Goal: Information Seeking & Learning: Understand process/instructions

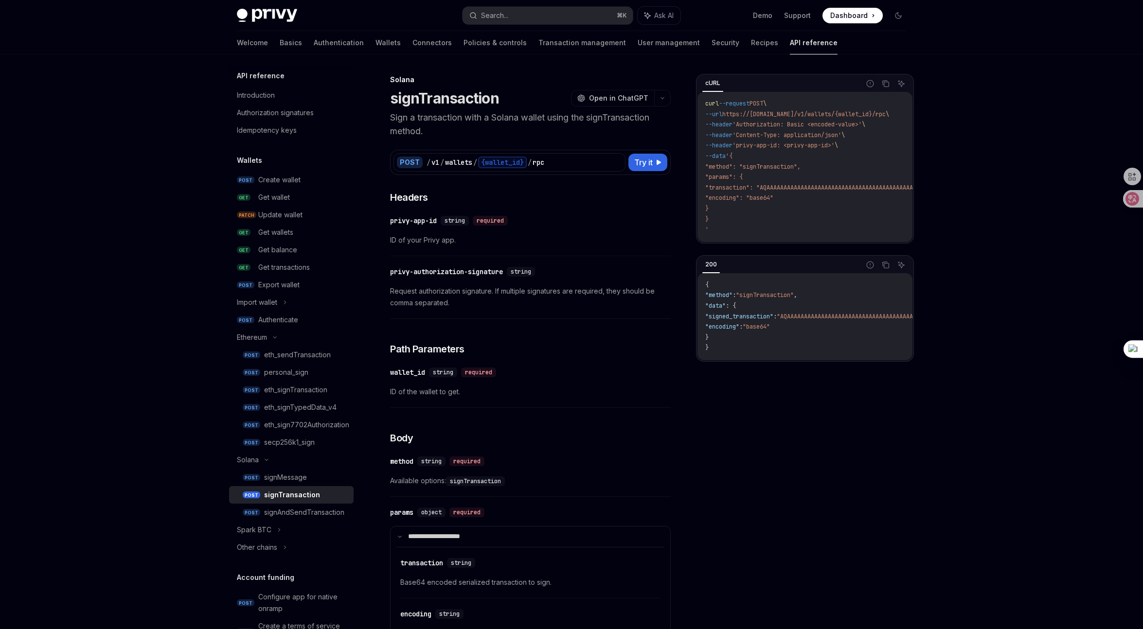
click at [503, 292] on span "Request authorization signature. If multiple signatures are required, they shou…" at bounding box center [530, 296] width 281 height 23
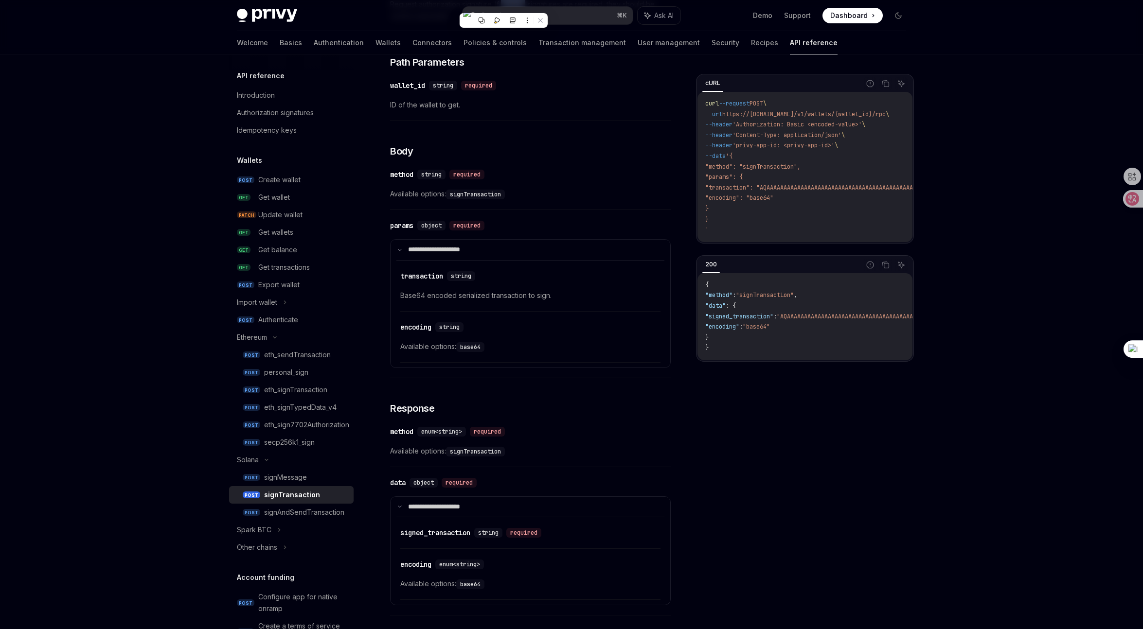
scroll to position [387, 0]
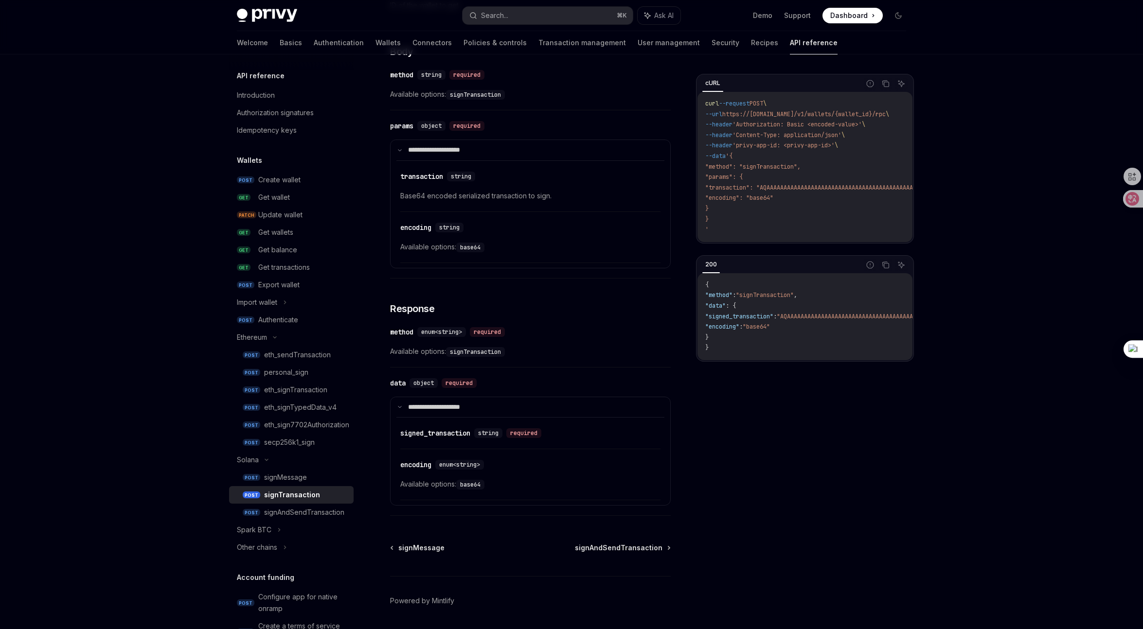
click at [418, 199] on span "Base64 encoded serialized transaction to sign." at bounding box center [530, 196] width 260 height 12
click at [446, 198] on span "Base64 encoded serialized transaction to sign." at bounding box center [530, 196] width 260 height 12
click at [471, 198] on span "Base64 encoded serialized transaction to sign." at bounding box center [530, 196] width 260 height 12
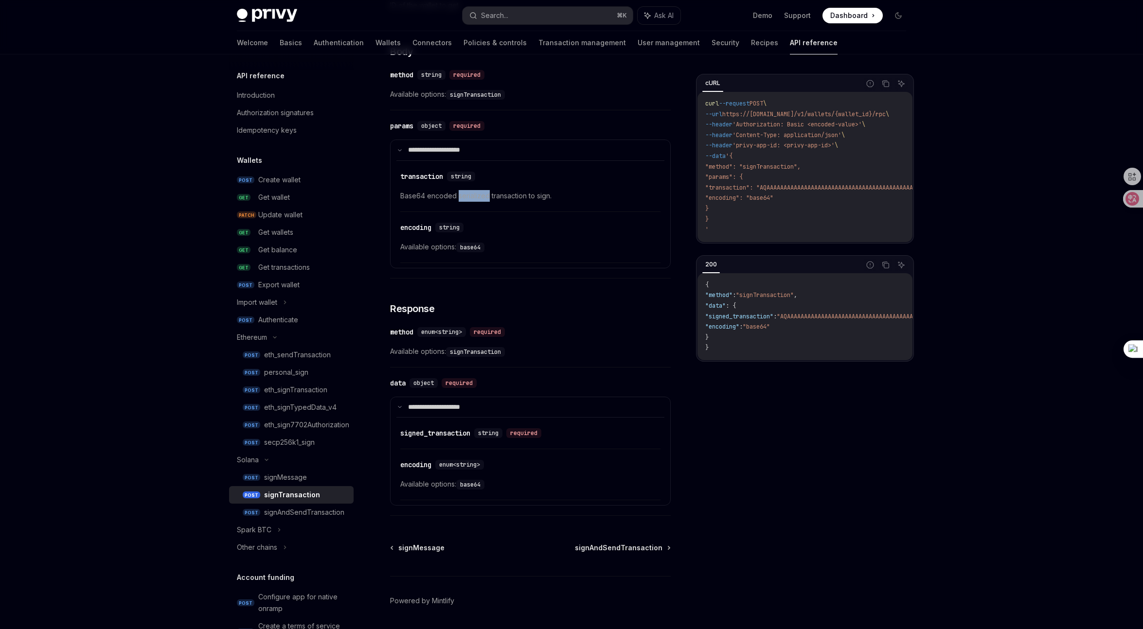
click at [471, 198] on span "Base64 encoded serialized transaction to sign." at bounding box center [530, 196] width 260 height 12
click at [492, 198] on span "Base64 encoded serialized transaction to sign." at bounding box center [530, 196] width 260 height 12
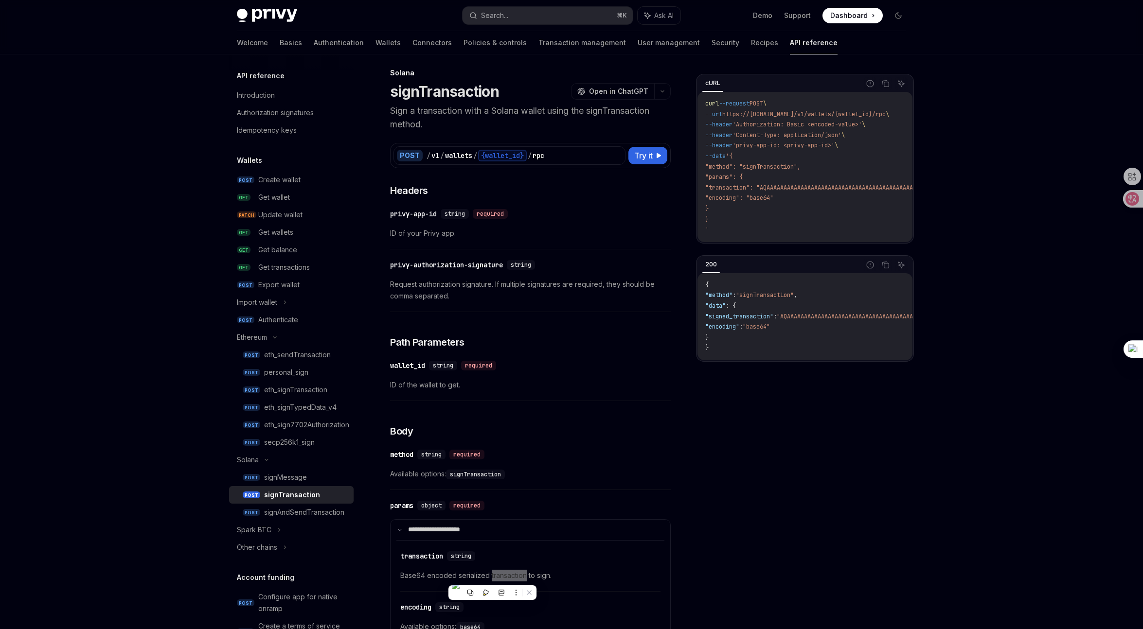
scroll to position [0, 0]
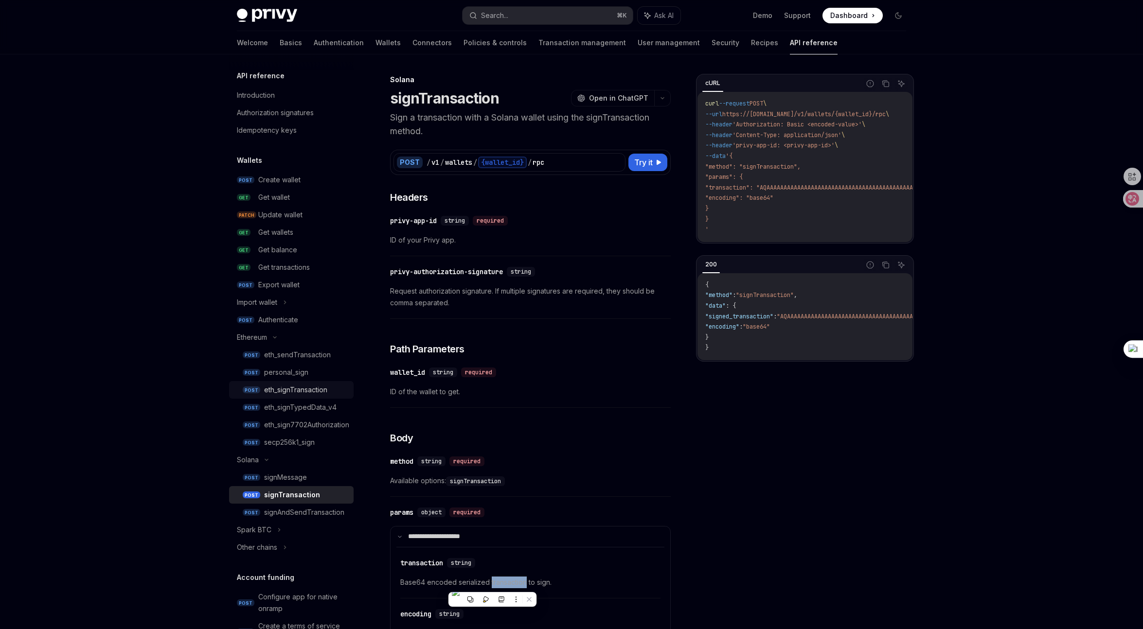
click at [305, 391] on div "eth_signTransaction" at bounding box center [295, 390] width 63 height 12
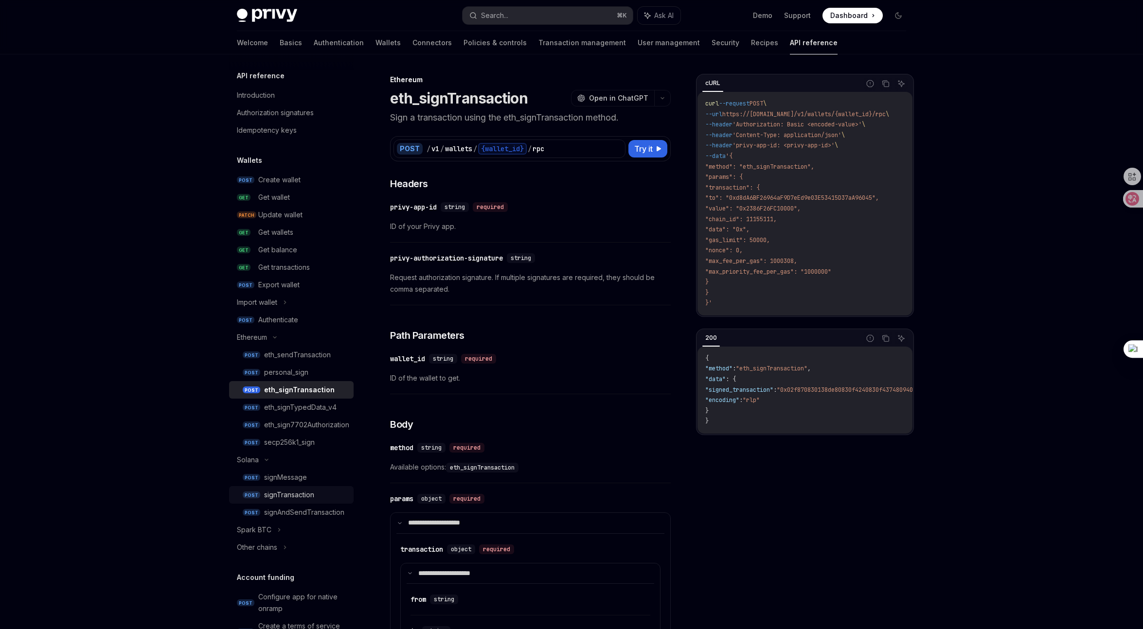
click at [299, 495] on div "signTransaction" at bounding box center [289, 495] width 50 height 12
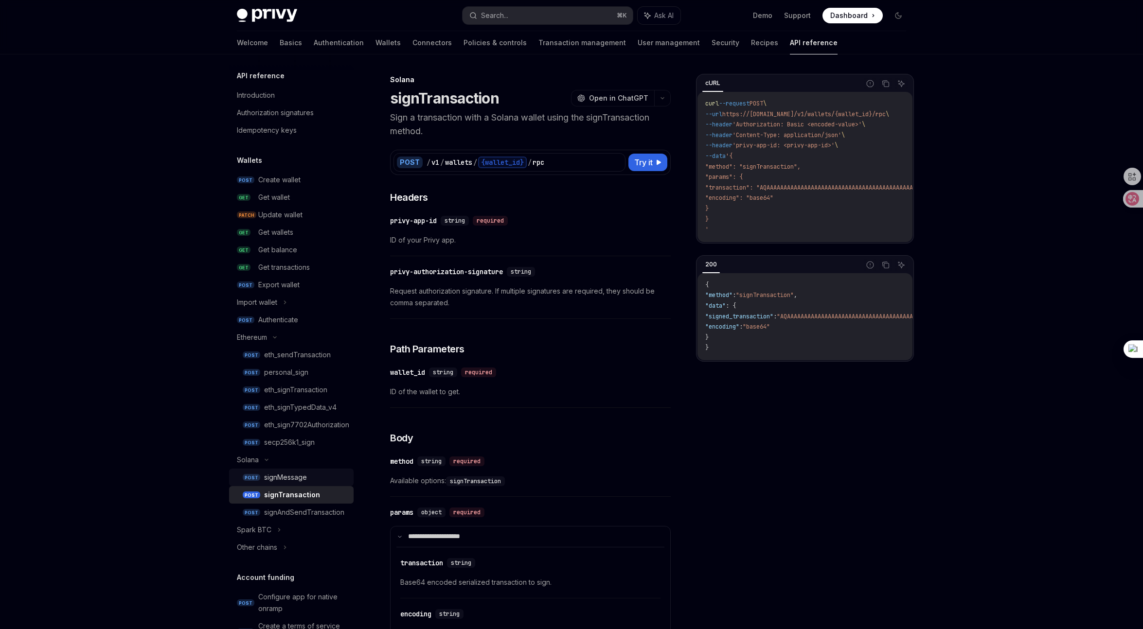
click at [294, 480] on div "signMessage" at bounding box center [285, 478] width 43 height 12
type textarea "*"
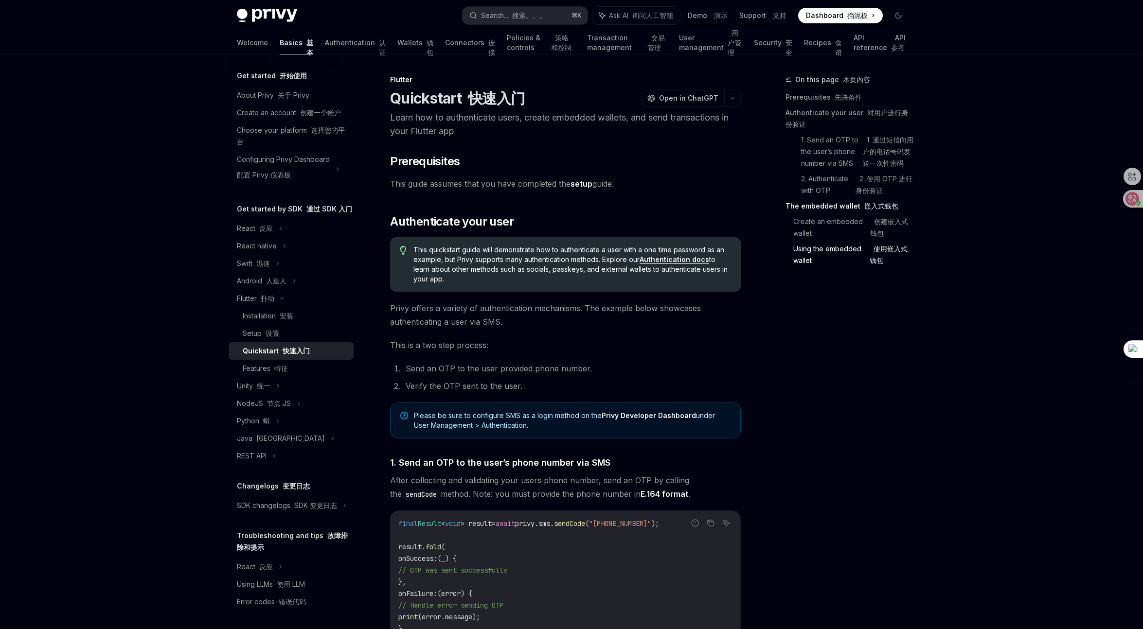
scroll to position [1759, 0]
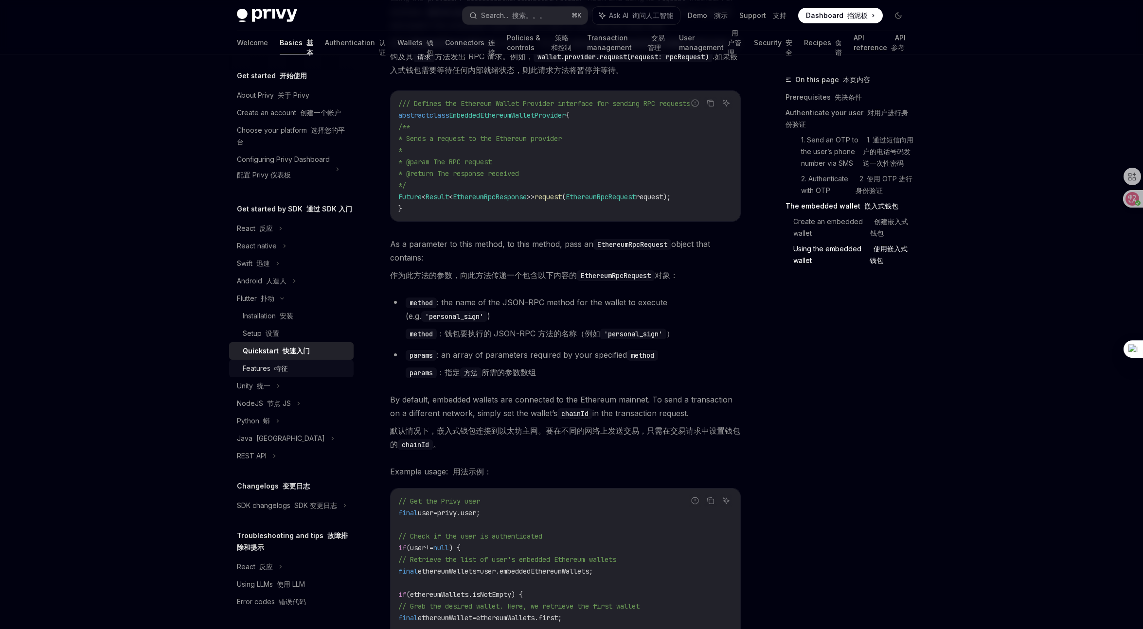
click at [264, 374] on div "Features 特征" at bounding box center [265, 369] width 45 height 12
type textarea "*"
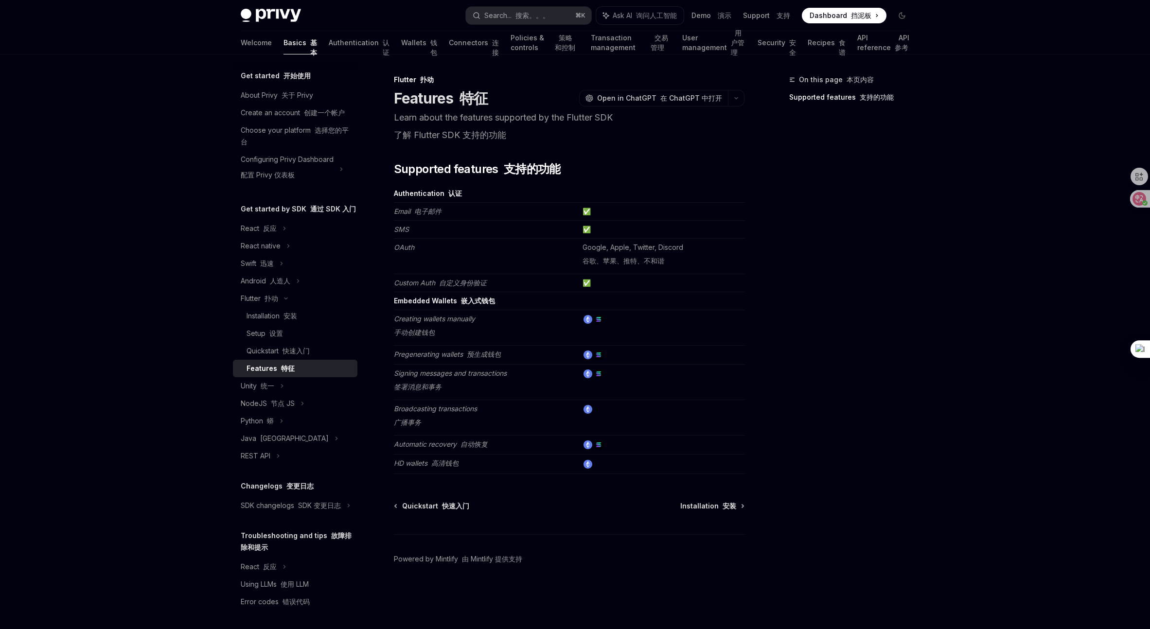
click at [407, 375] on em "Signing messages and transactions 签署消息和事务" at bounding box center [450, 380] width 113 height 22
click at [427, 375] on em "Signing messages and transactions 签署消息和事务" at bounding box center [450, 380] width 113 height 22
click at [518, 429] on td "Broadcasting transactions 广播事务" at bounding box center [486, 417] width 185 height 35
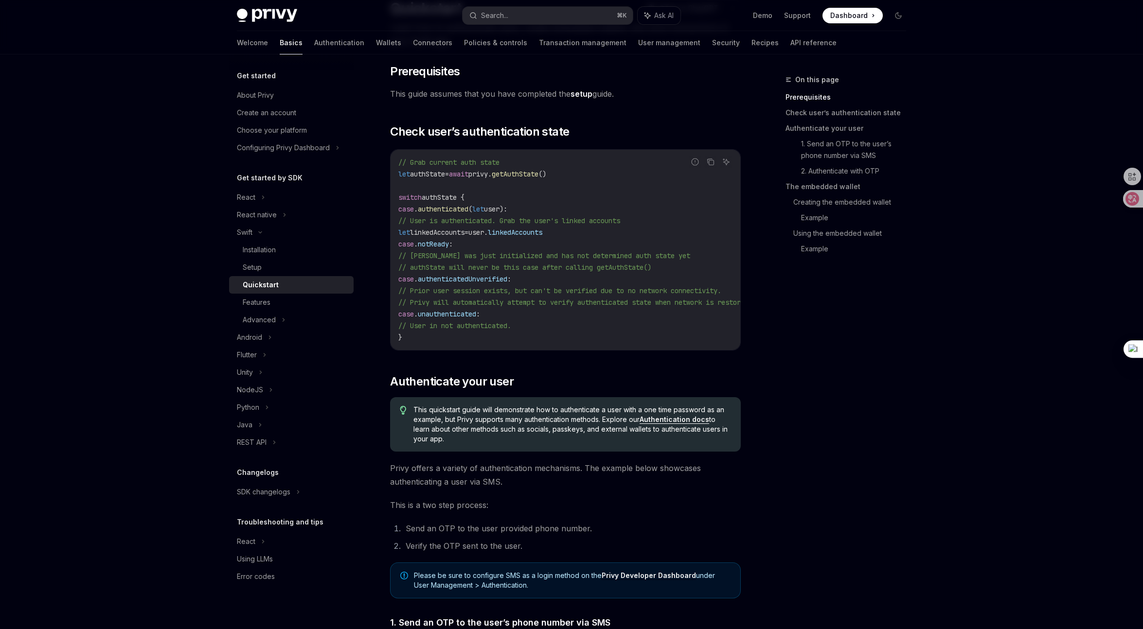
scroll to position [119, 0]
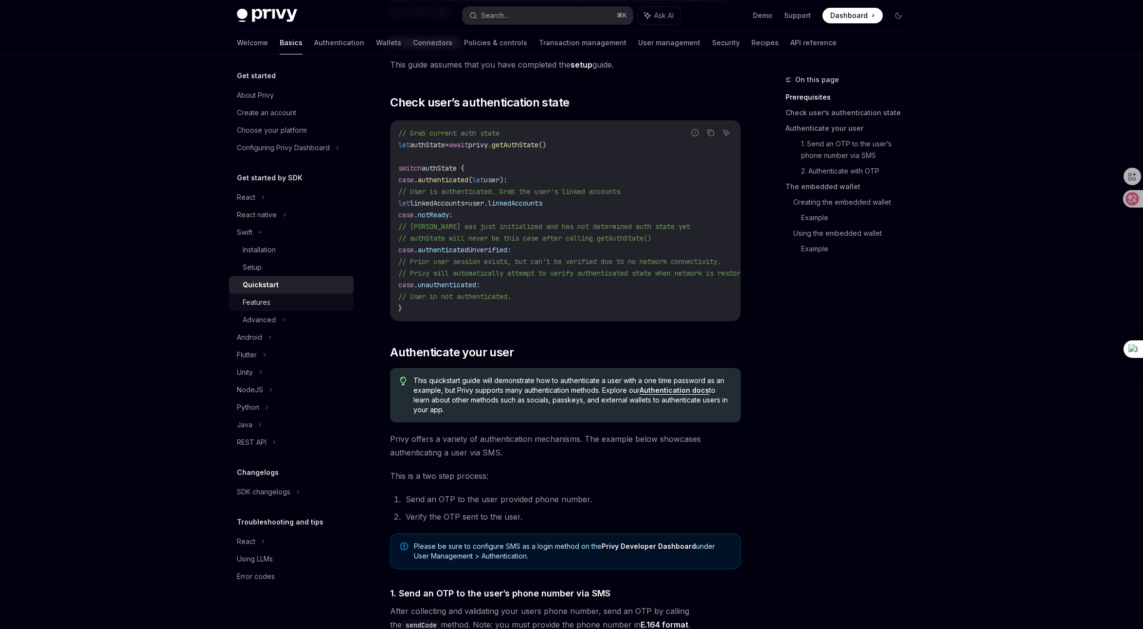
click at [296, 306] on div "Features" at bounding box center [295, 303] width 105 height 12
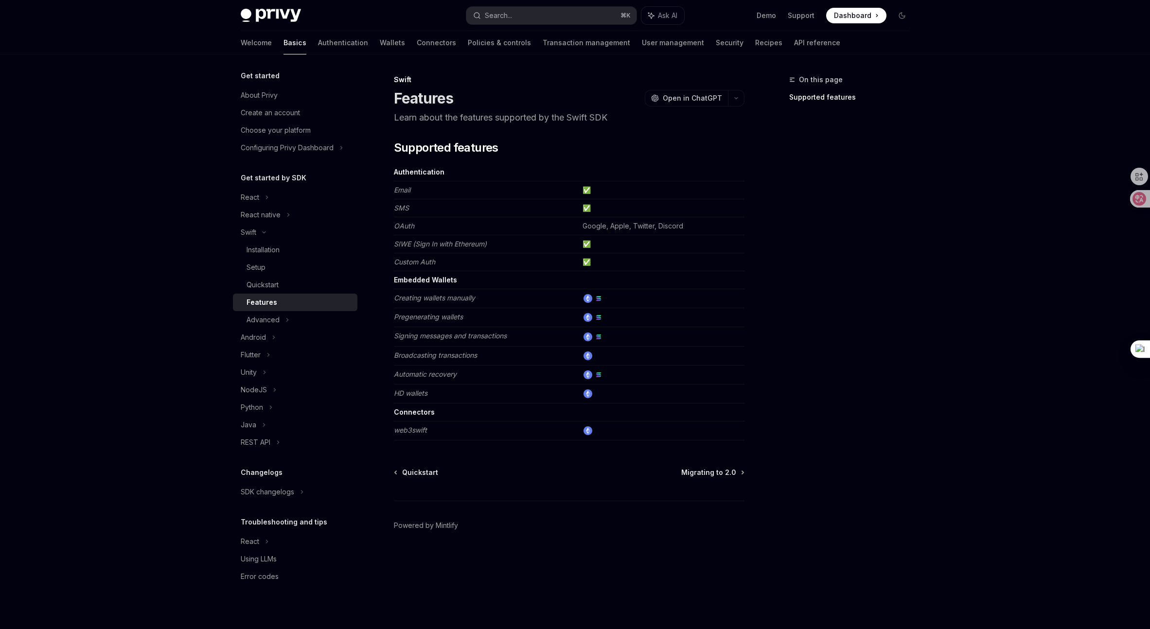
click at [436, 338] on em "Signing messages and transactions" at bounding box center [450, 336] width 113 height 8
click at [517, 341] on td "Signing messages and transactions" at bounding box center [486, 336] width 185 height 19
click at [275, 320] on div "Advanced" at bounding box center [263, 320] width 33 height 12
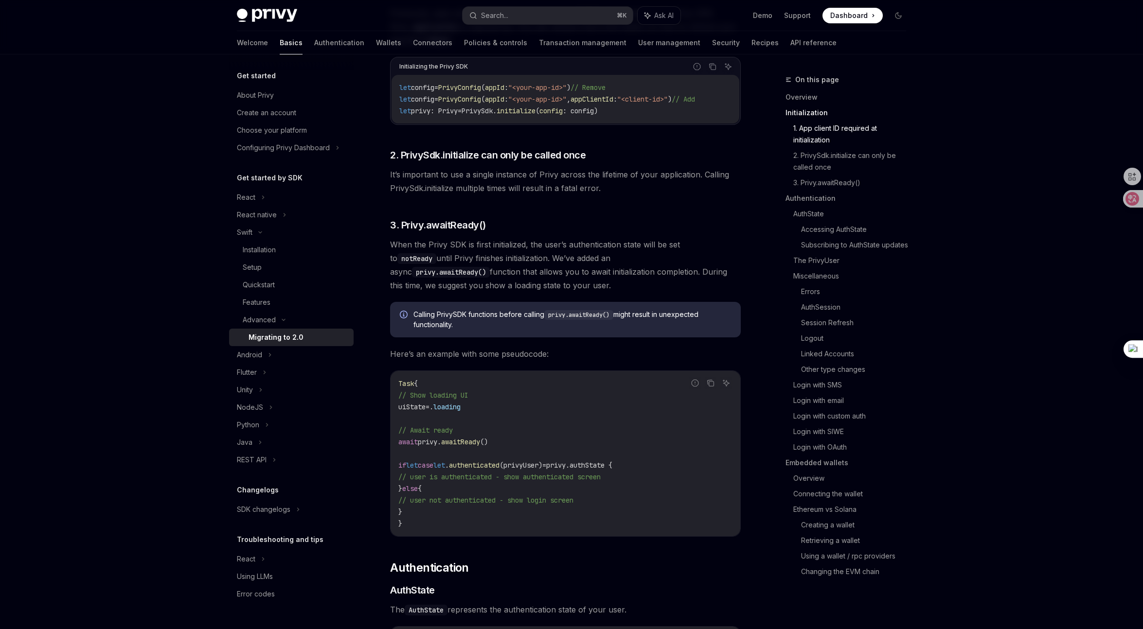
scroll to position [306, 0]
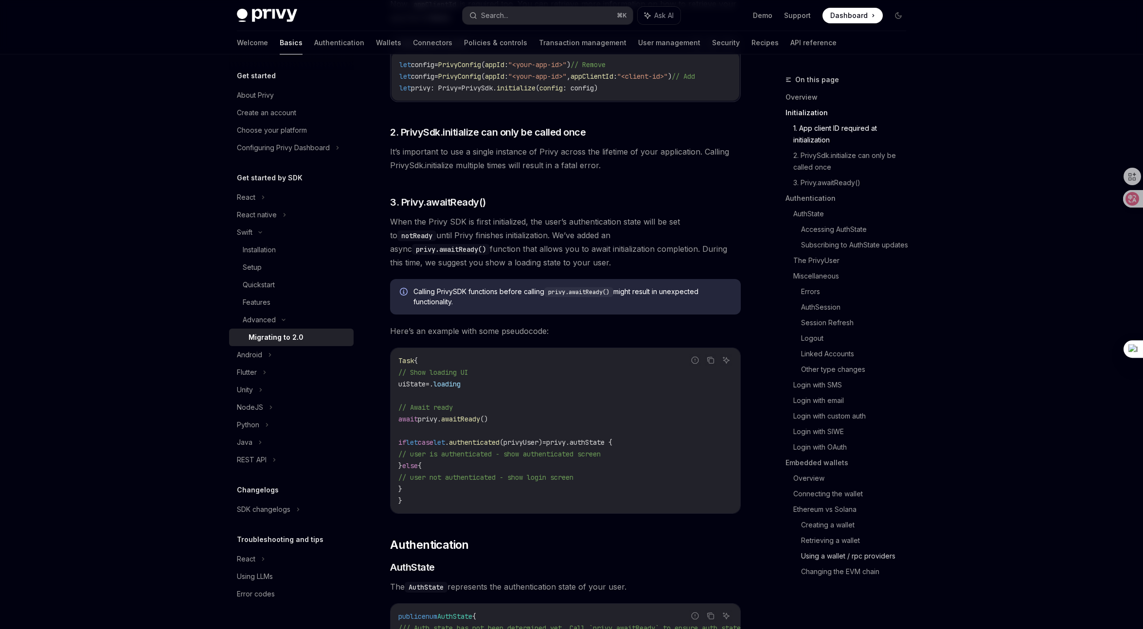
click at [845, 558] on link "Using a wallet / rpc providers" at bounding box center [857, 557] width 113 height 16
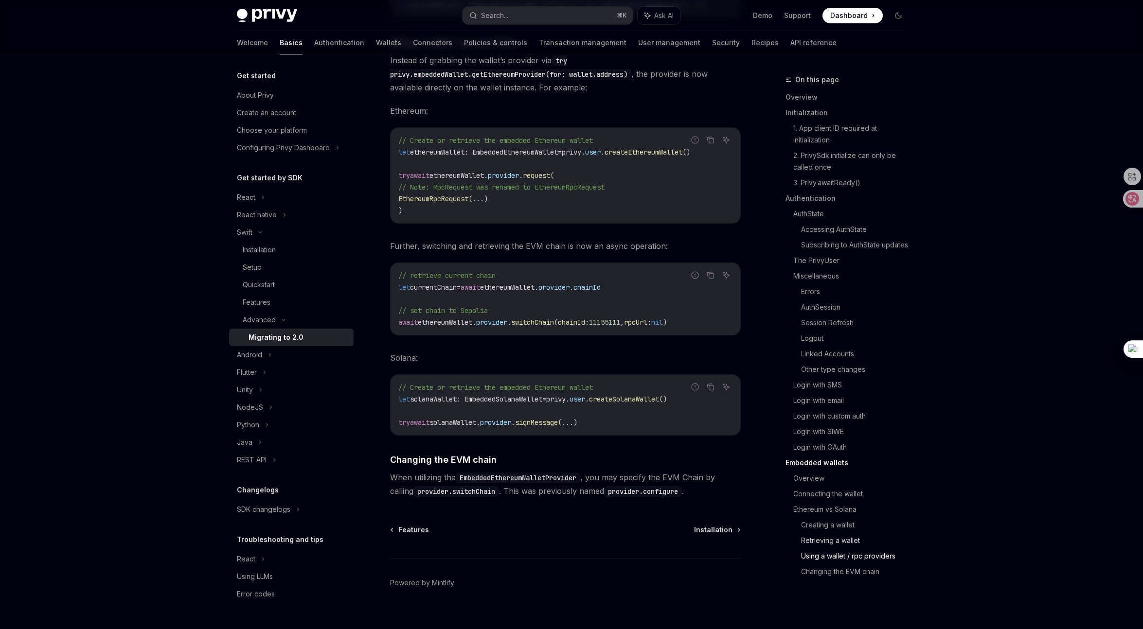
scroll to position [4034, 0]
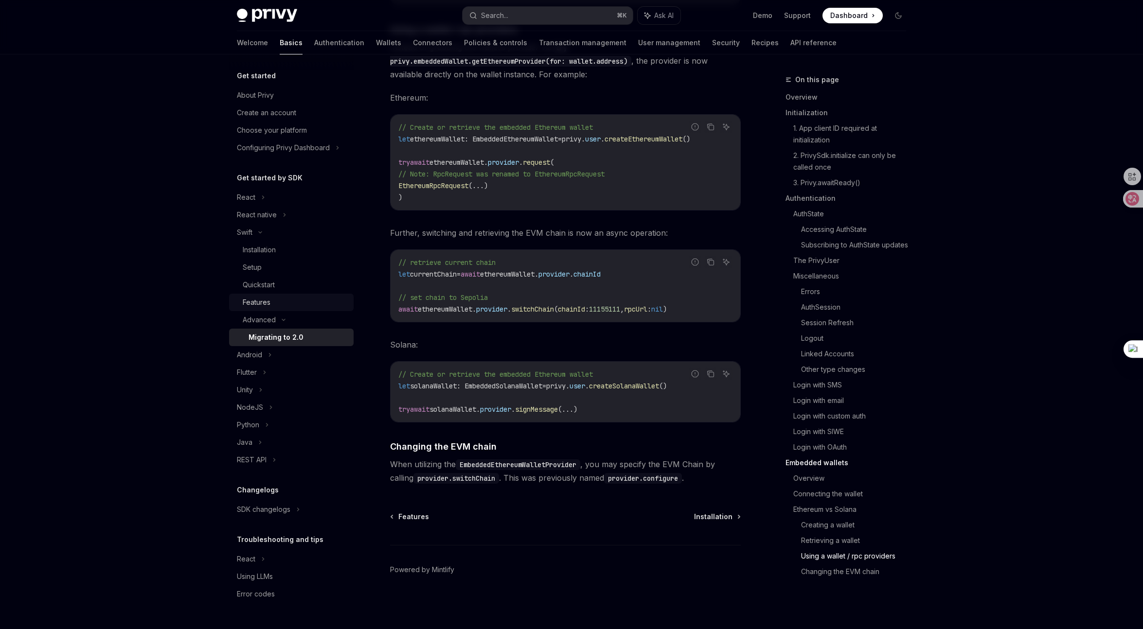
click at [266, 302] on div "Features" at bounding box center [257, 303] width 28 height 12
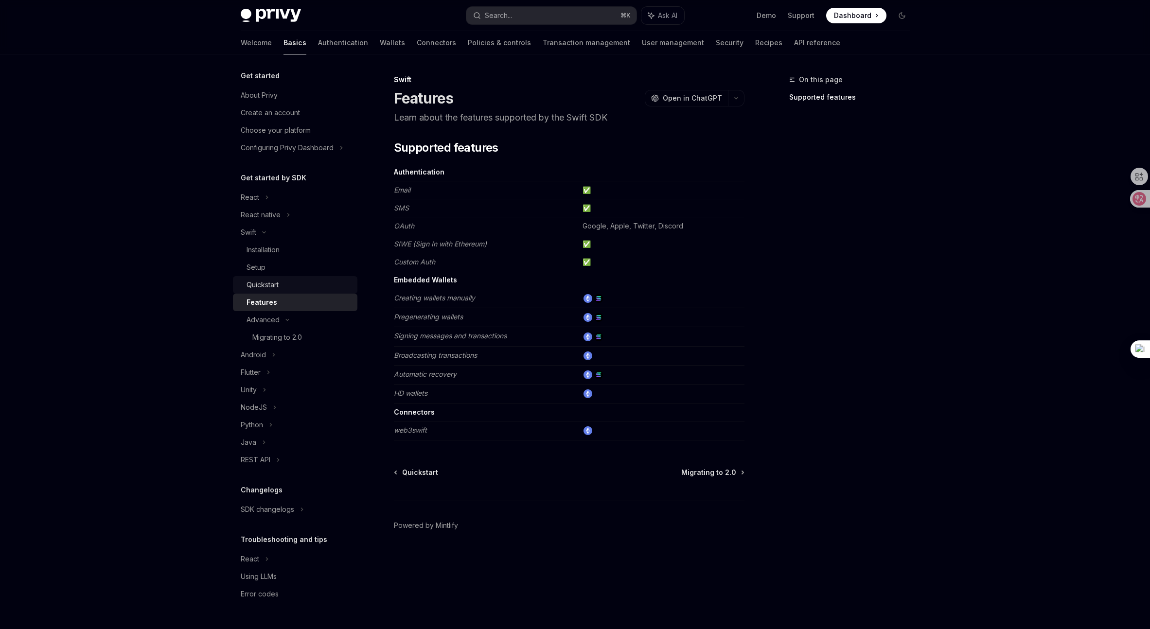
click at [292, 288] on div "Quickstart" at bounding box center [299, 285] width 105 height 12
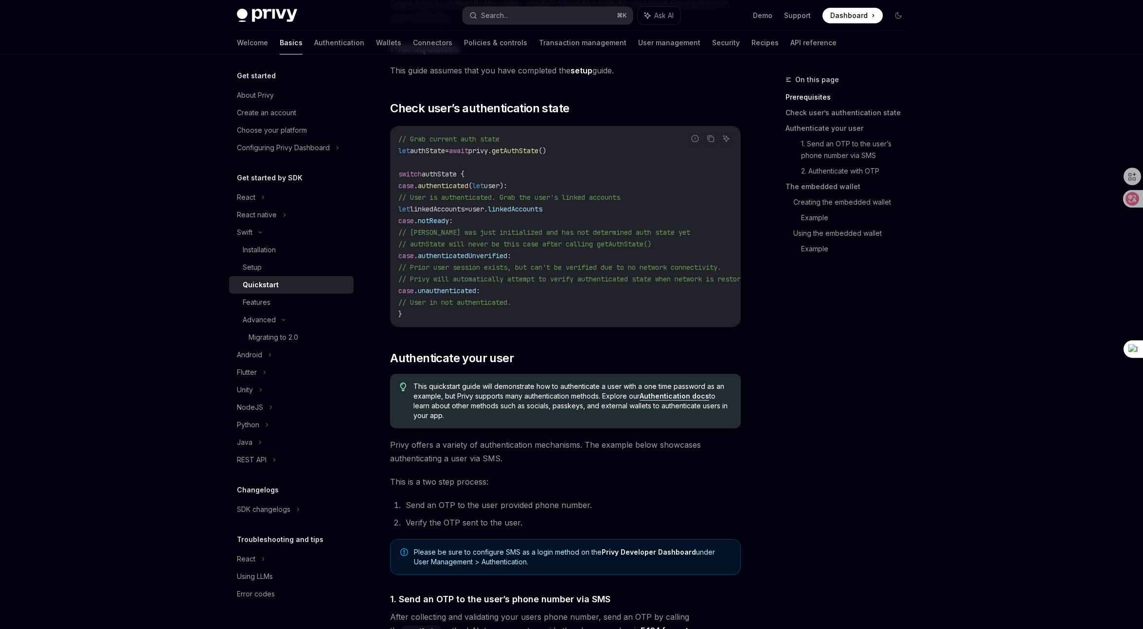
scroll to position [114, 0]
click at [262, 372] on div "Flutter" at bounding box center [291, 373] width 124 height 18
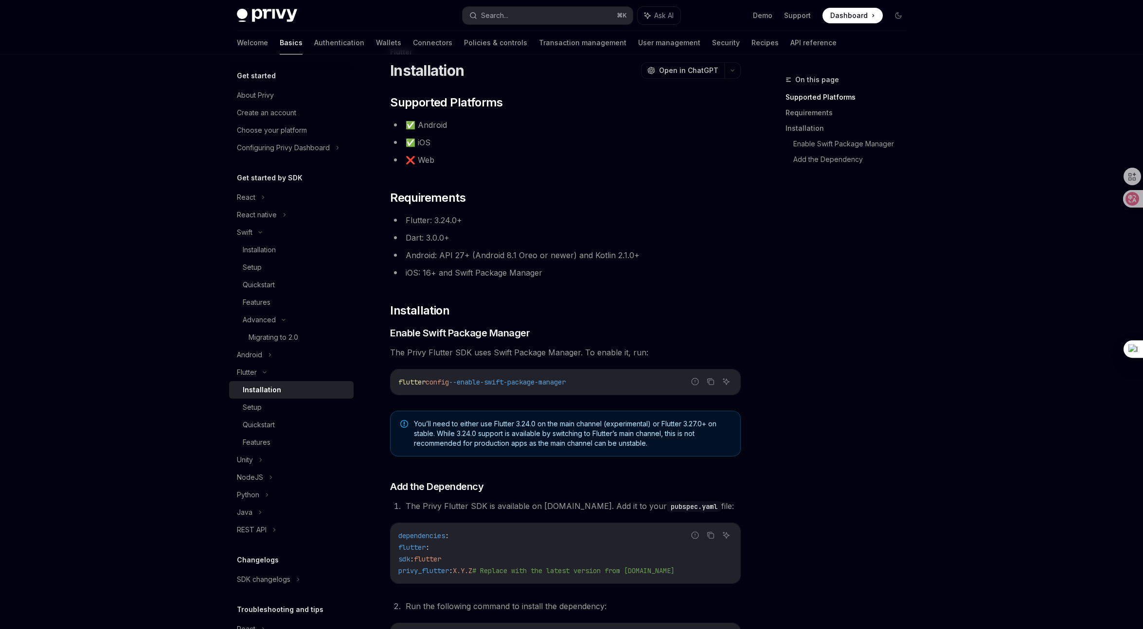
scroll to position [192, 0]
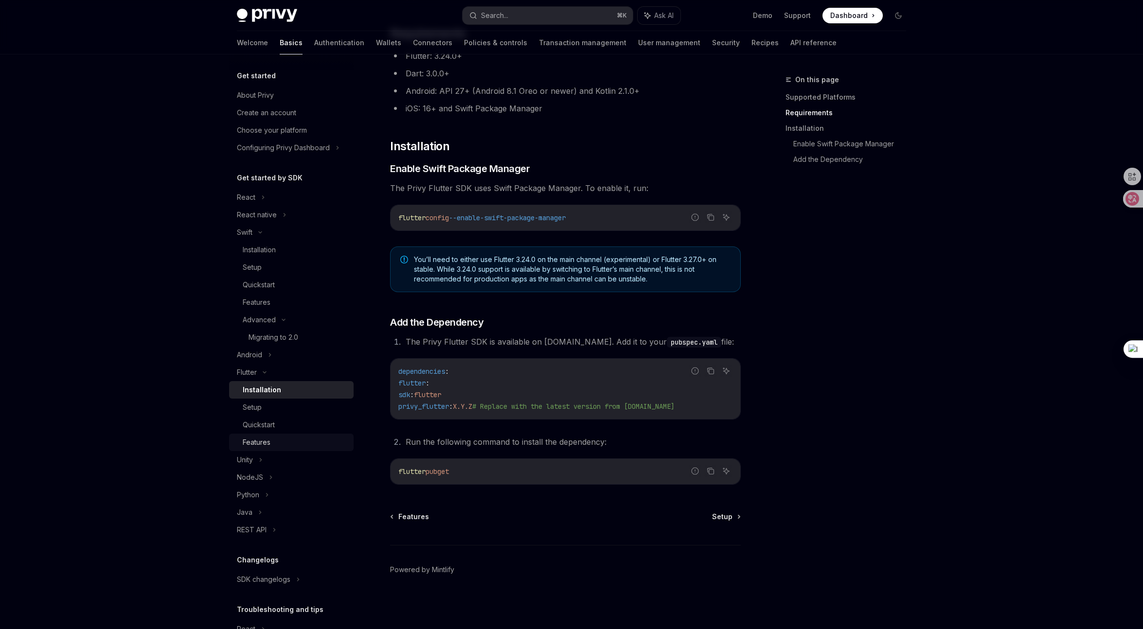
click at [253, 440] on div "Features" at bounding box center [257, 443] width 28 height 12
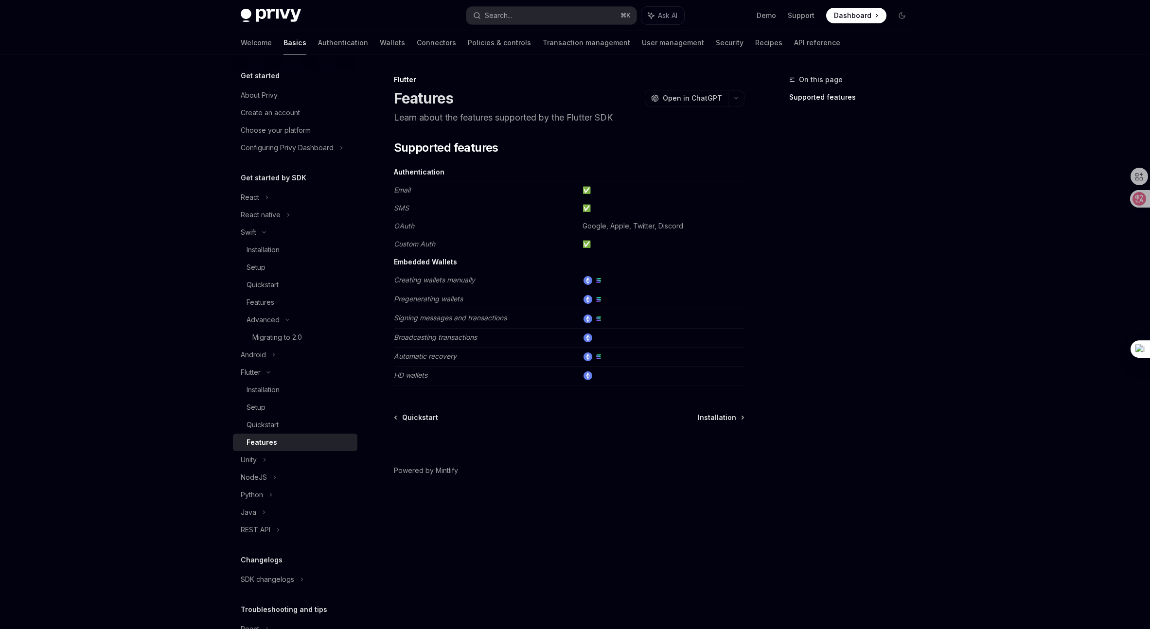
click at [574, 119] on p "Learn about the features supported by the Flutter SDK" at bounding box center [569, 118] width 351 height 14
click at [536, 121] on p "Learn about the features supported by the Flutter SDK" at bounding box center [569, 118] width 351 height 14
click at [449, 119] on p "Learn about the features supported by the Flutter SDK" at bounding box center [569, 118] width 351 height 14
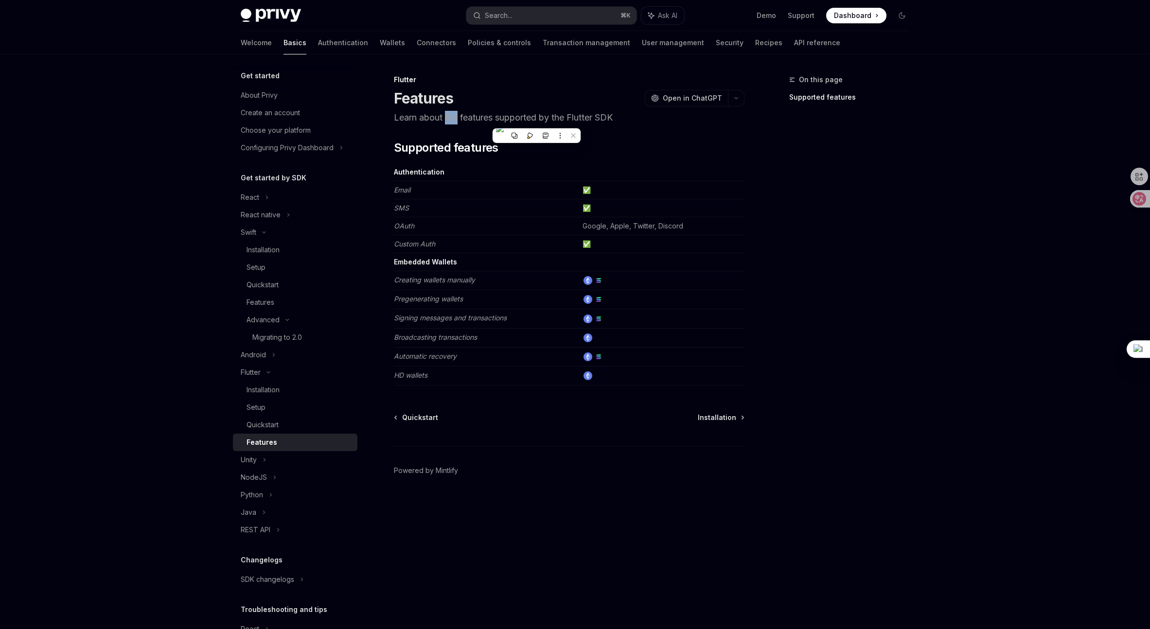
click at [449, 119] on p "Learn about the features supported by the Flutter SDK" at bounding box center [569, 118] width 351 height 14
click at [466, 117] on p "Learn about the features supported by the Flutter SDK" at bounding box center [569, 118] width 351 height 14
click at [821, 97] on link "Supported features" at bounding box center [853, 97] width 128 height 16
click at [410, 342] on td "Broadcasting transactions" at bounding box center [486, 337] width 185 height 19
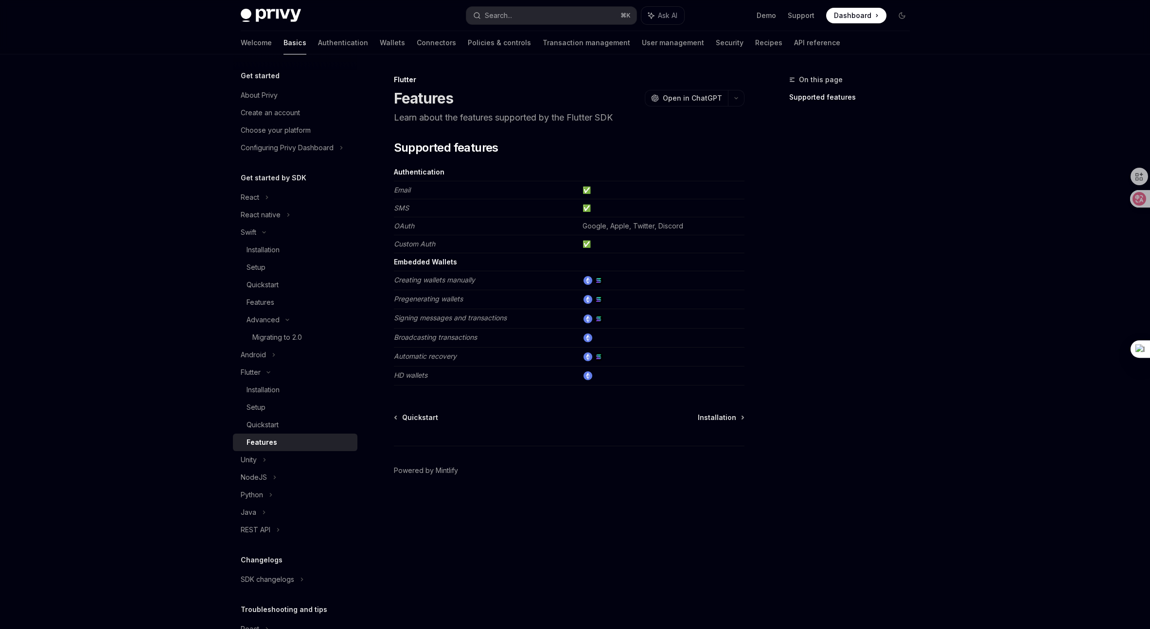
click at [410, 342] on td "Broadcasting transactions" at bounding box center [486, 337] width 185 height 19
click at [411, 354] on em "Automatic recovery" at bounding box center [425, 356] width 63 height 8
click at [534, 345] on td "Broadcasting transactions" at bounding box center [486, 337] width 185 height 19
click at [485, 315] on em "Signing messages and transactions" at bounding box center [450, 318] width 113 height 8
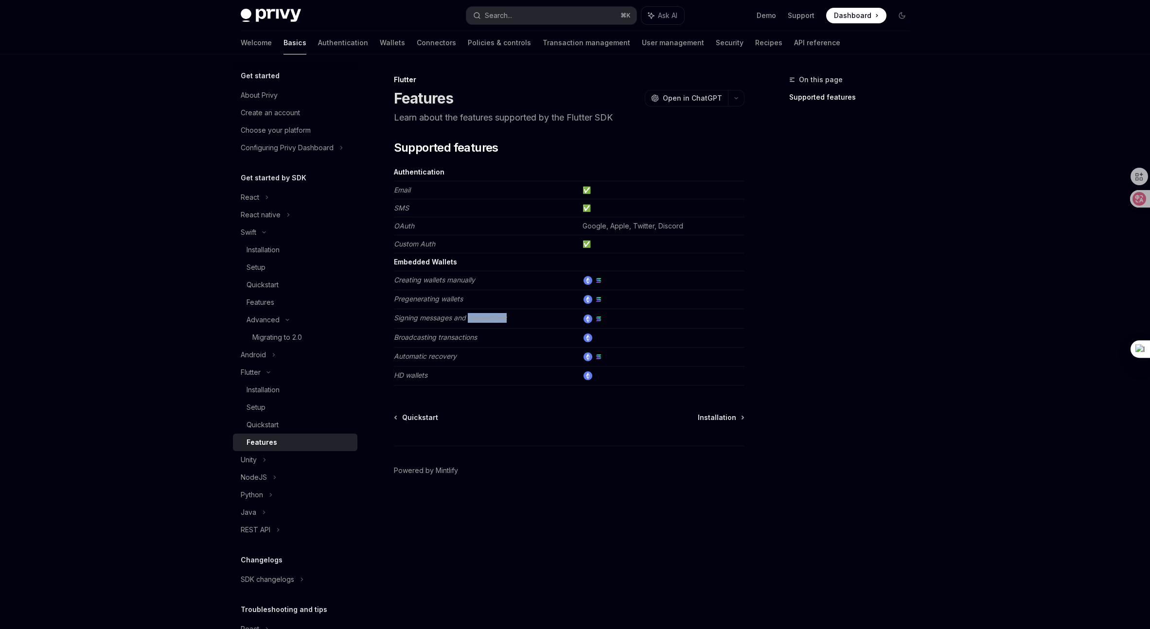
click at [485, 315] on em "Signing messages and transactions" at bounding box center [450, 318] width 113 height 8
click at [270, 424] on div "Quickstart" at bounding box center [263, 425] width 32 height 12
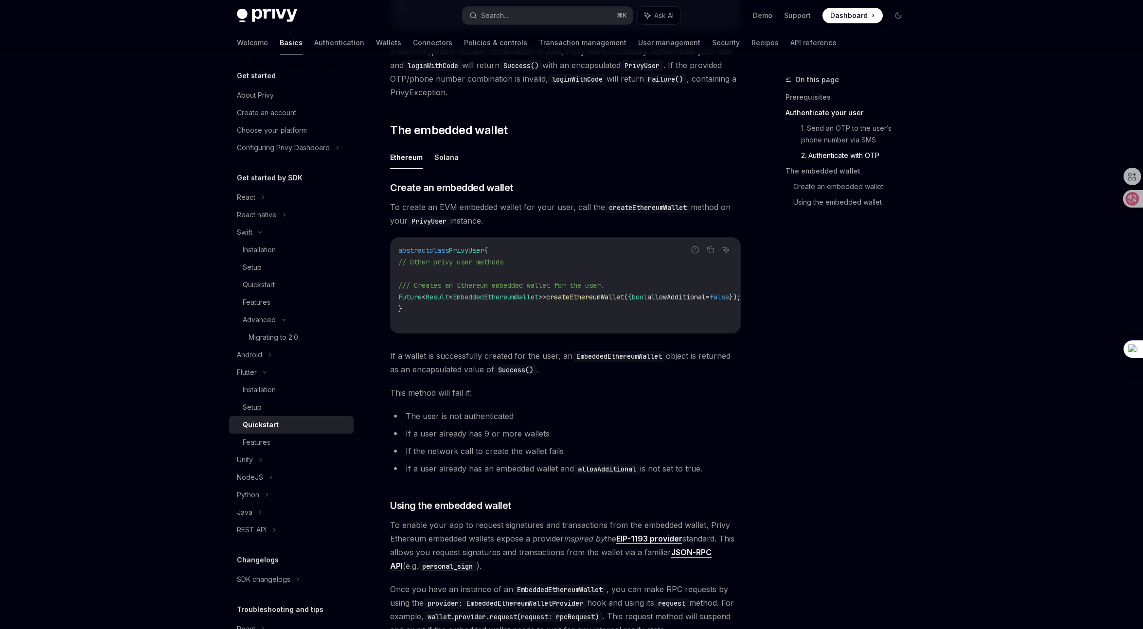
scroll to position [958, 0]
click at [444, 152] on button "Solana" at bounding box center [446, 155] width 24 height 23
type textarea "*"
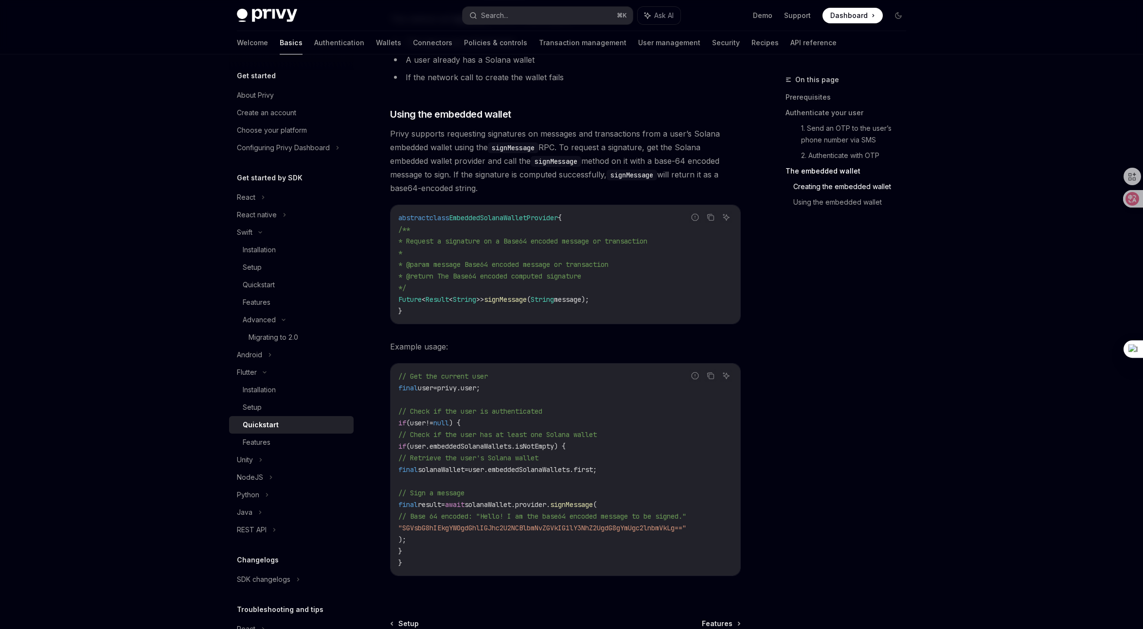
scroll to position [1278, 0]
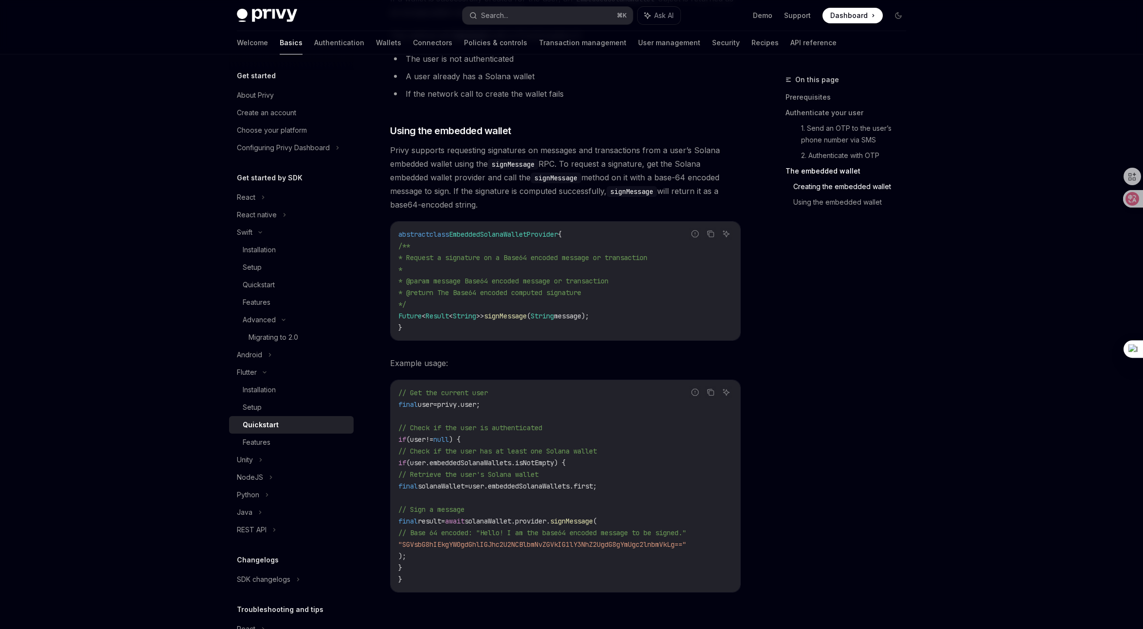
click at [505, 235] on span "EmbeddedSolanaWalletProvider" at bounding box center [503, 234] width 109 height 9
click at [427, 262] on span "* Request a signature on a Base64 encoded message or transaction" at bounding box center [522, 257] width 249 height 9
click at [458, 260] on span "* Request a signature on a Base64 encoded message or transaction" at bounding box center [522, 257] width 249 height 9
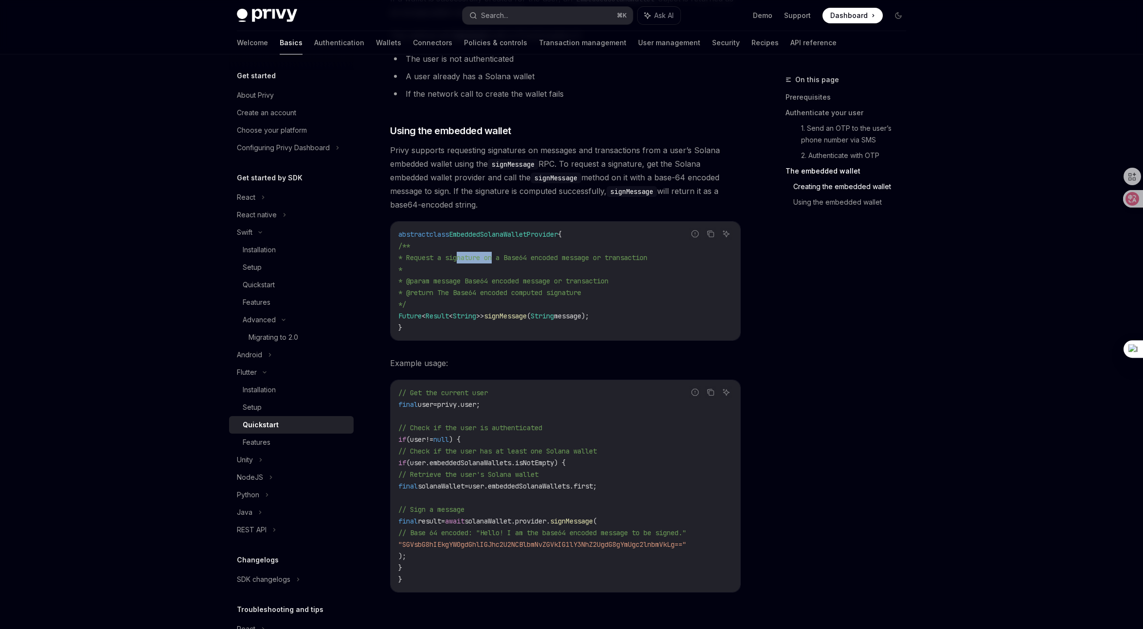
click at [458, 260] on span "* Request a signature on a Base64 encoded message or transaction" at bounding box center [522, 257] width 249 height 9
click at [503, 259] on span "* Request a signature on a Base64 encoded message or transaction" at bounding box center [522, 257] width 249 height 9
click at [486, 250] on code "abstract class EmbeddedSolanaWalletProvider { /** * Request a signature on a Ba…" at bounding box center [565, 281] width 334 height 105
